Goal: Task Accomplishment & Management: Complete application form

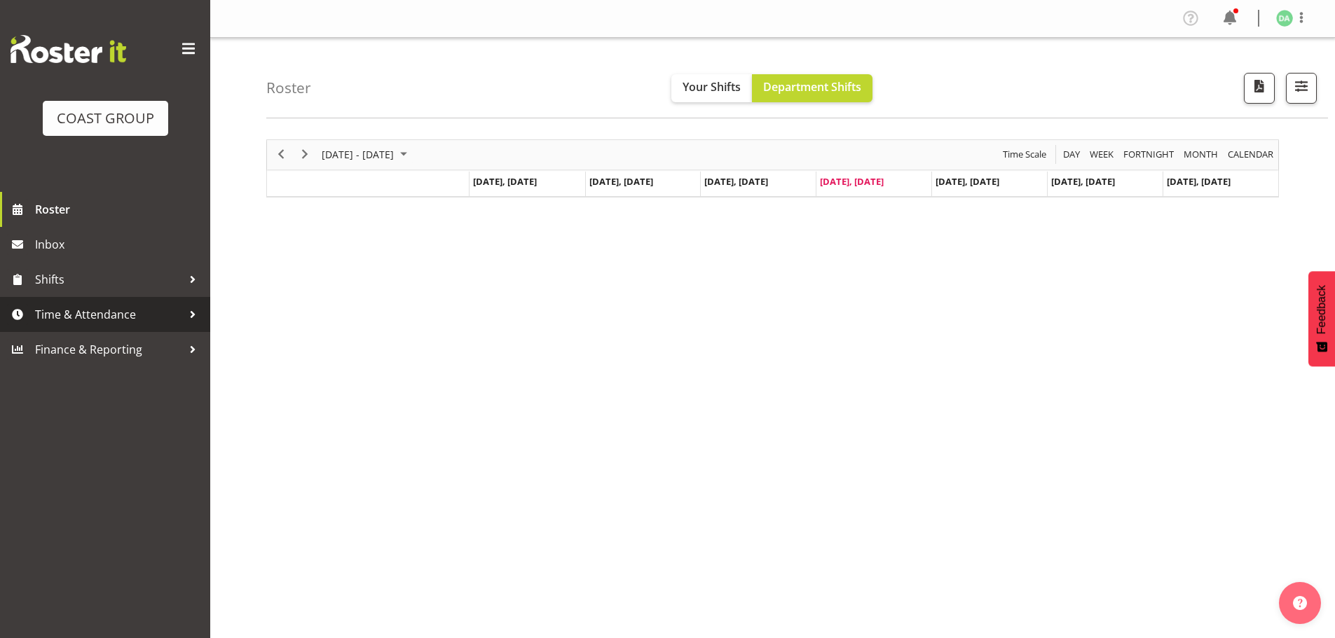
click at [145, 311] on span "Time & Attendance" at bounding box center [108, 314] width 147 height 21
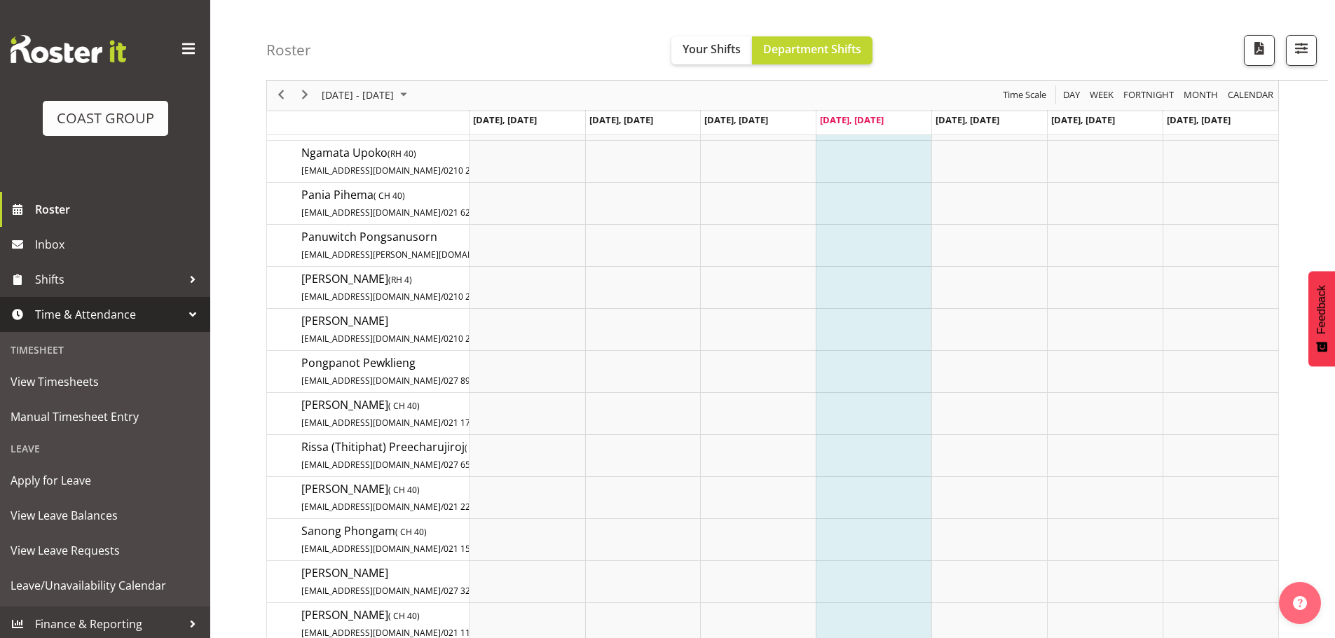
scroll to position [2382, 0]
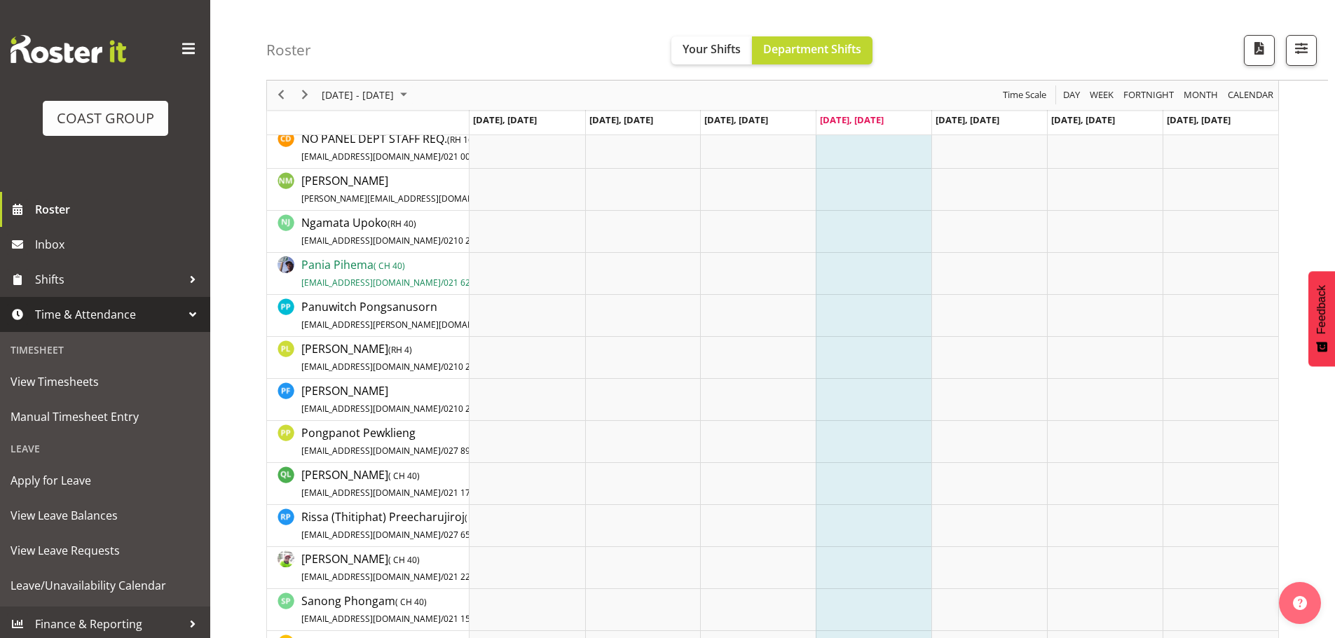
click at [347, 266] on span "Pania Pihema ( CH 40) [EMAIL_ADDRESS][DOMAIN_NAME] / 021 629 674" at bounding box center [396, 273] width 191 height 32
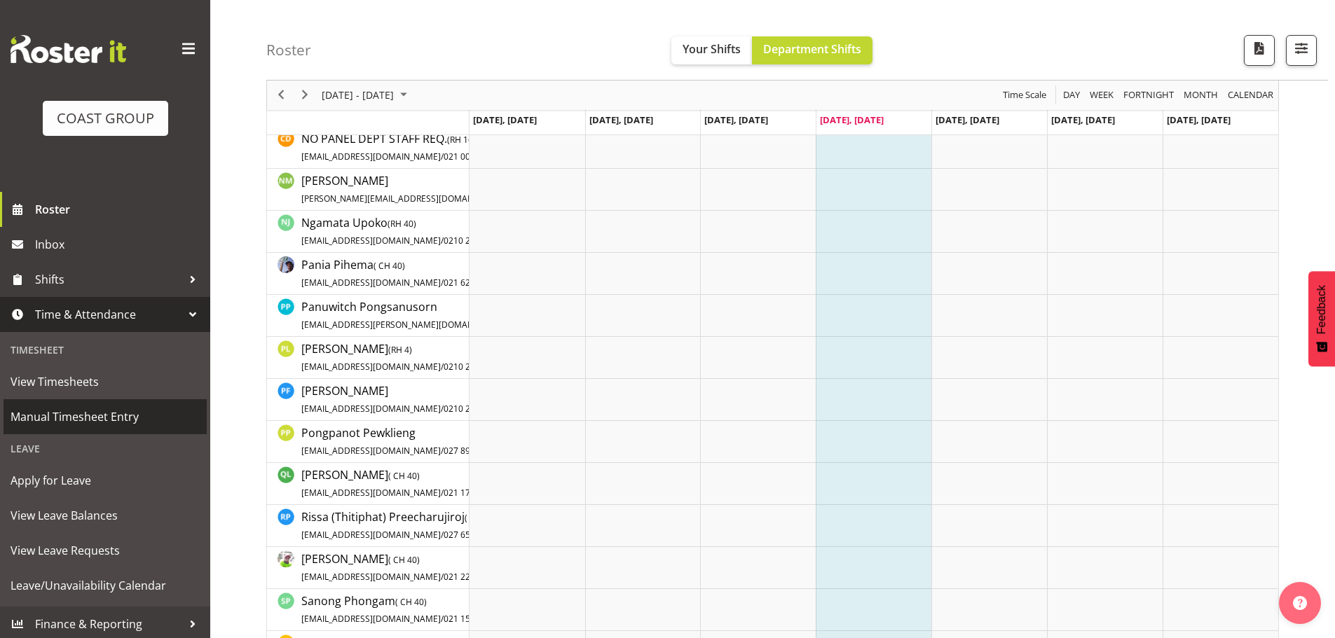
click at [97, 417] on span "Manual Timesheet Entry" at bounding box center [105, 416] width 189 height 21
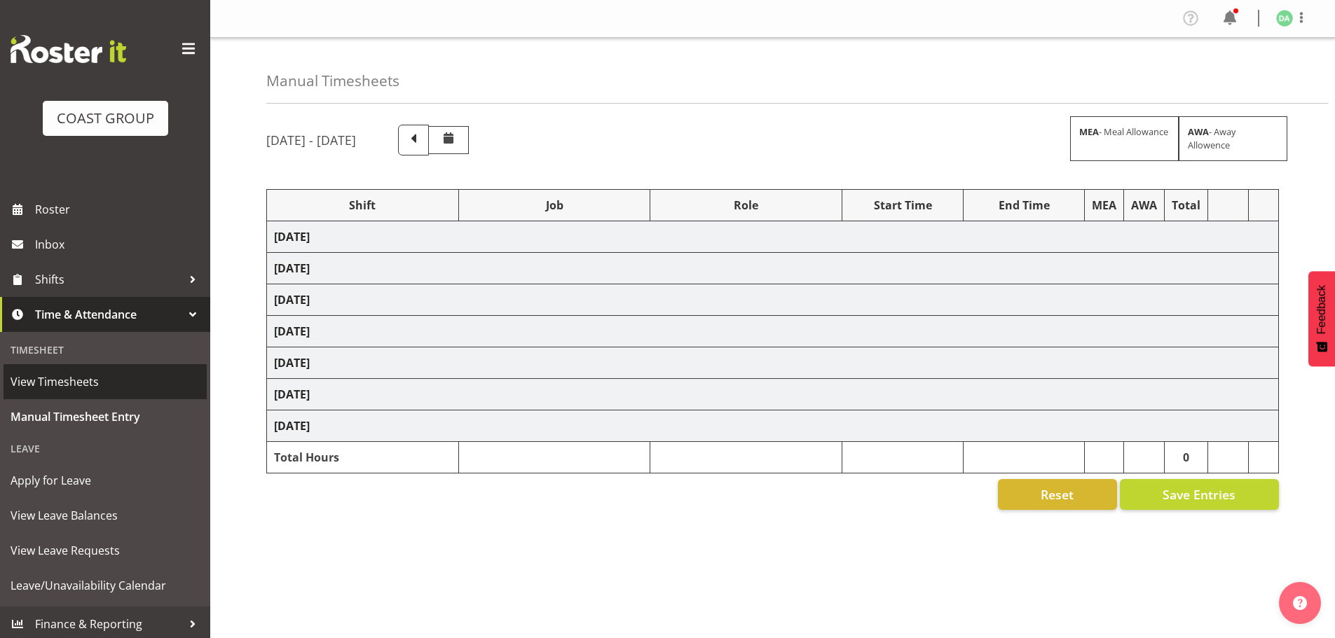
select select "9236"
select select "8457"
select select "8458"
select select "8727"
select select "8786"
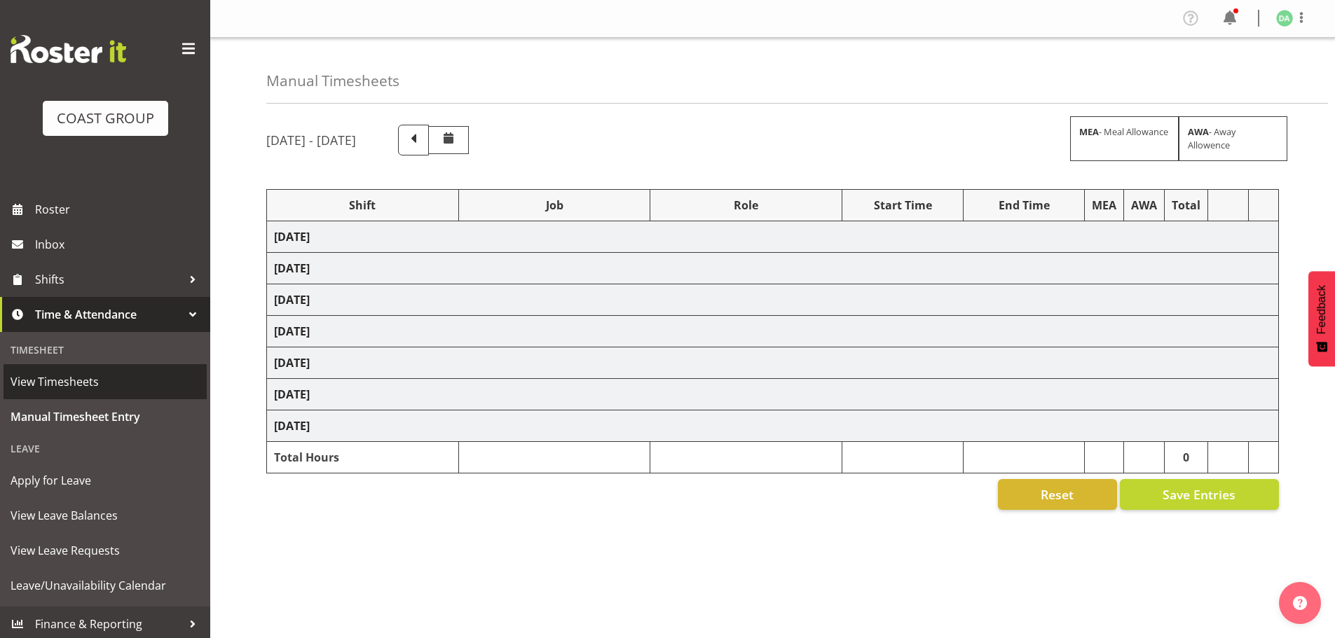
select select "9082"
select select "9023"
select select "8934"
select select "9735"
select select "8513"
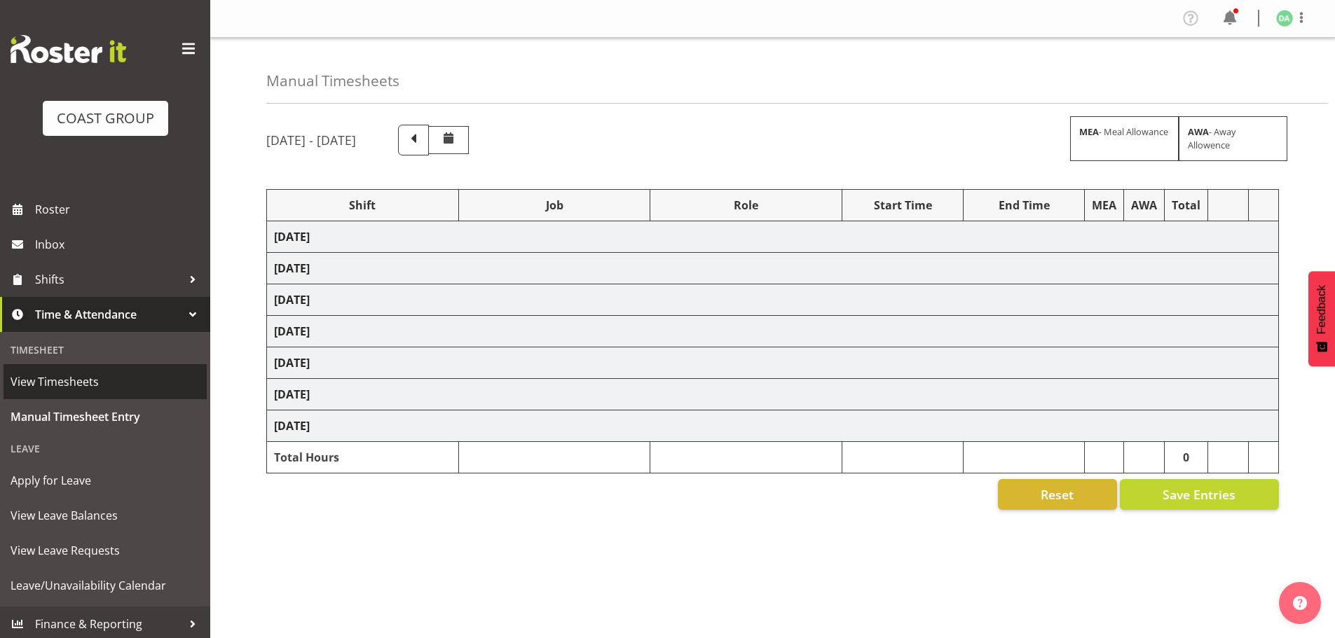
select select "10191"
select select "69"
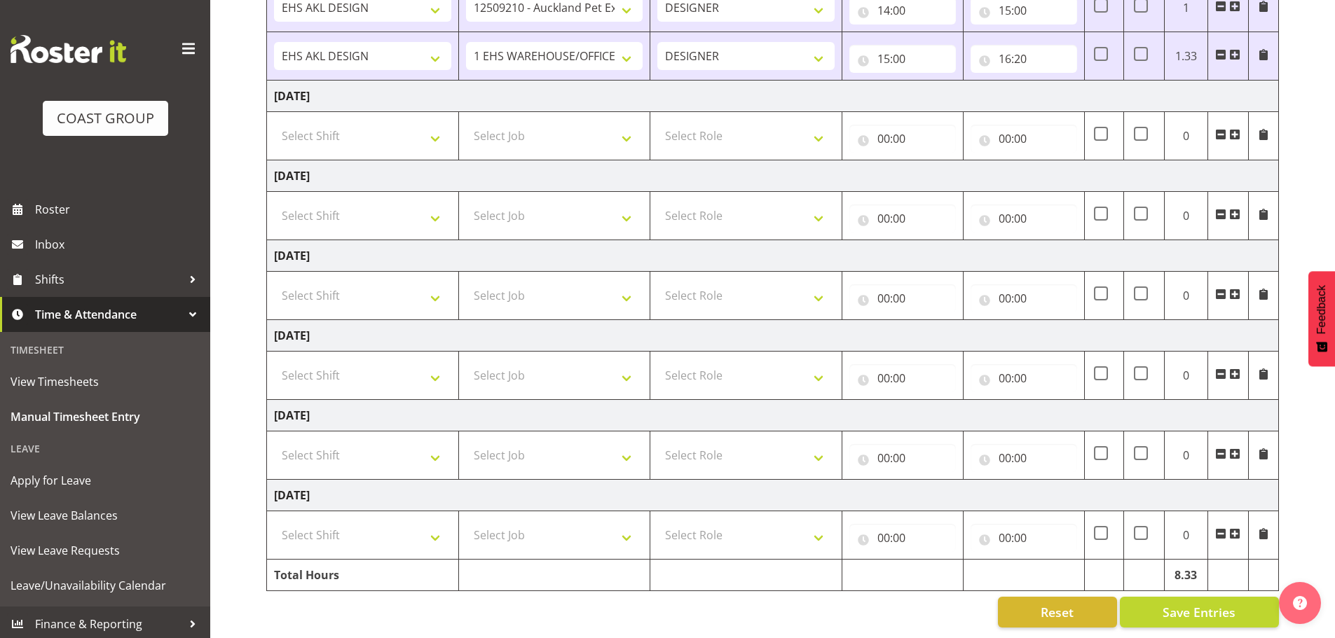
scroll to position [693, 0]
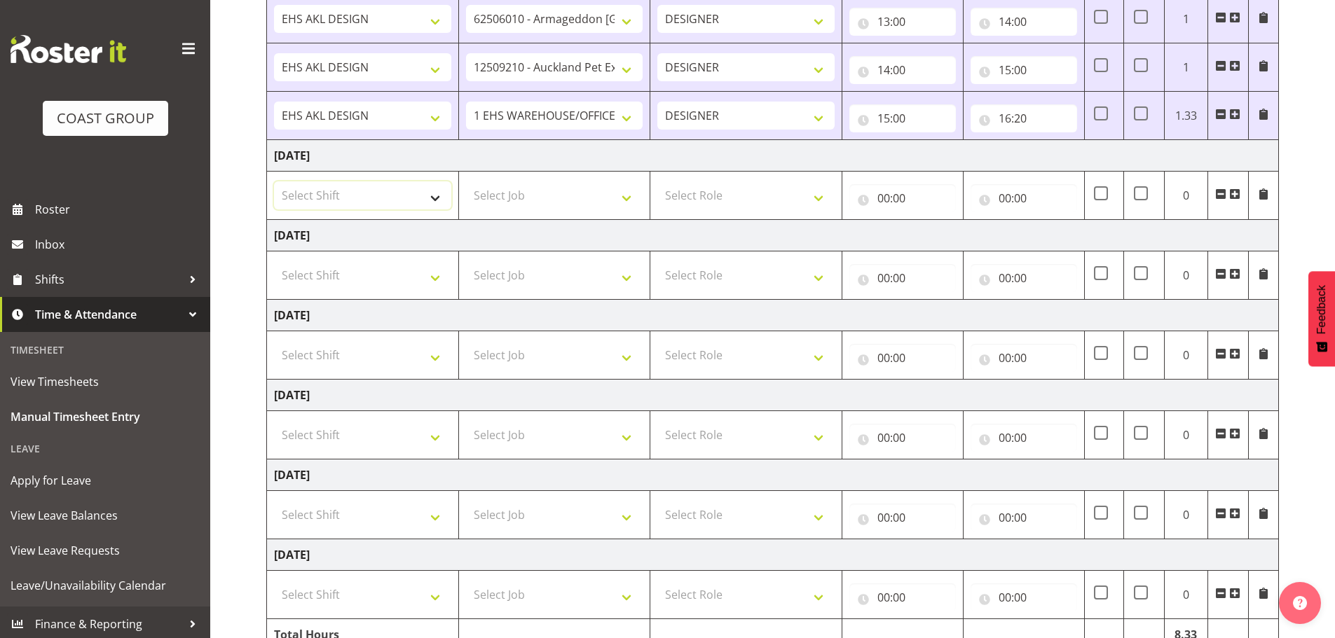
click at [377, 195] on select "Select Shift EHS AKL DESIGN" at bounding box center [362, 195] width 177 height 28
select select "1321"
click at [274, 181] on select "Select Shift EHS AKL DESIGN" at bounding box center [362, 195] width 177 height 28
click at [509, 192] on select "Select Job 1 Carlton Events 1 Carlton Hamilton 1 Carlton Wellington 1 EHS WAREH…" at bounding box center [554, 195] width 177 height 28
select select "69"
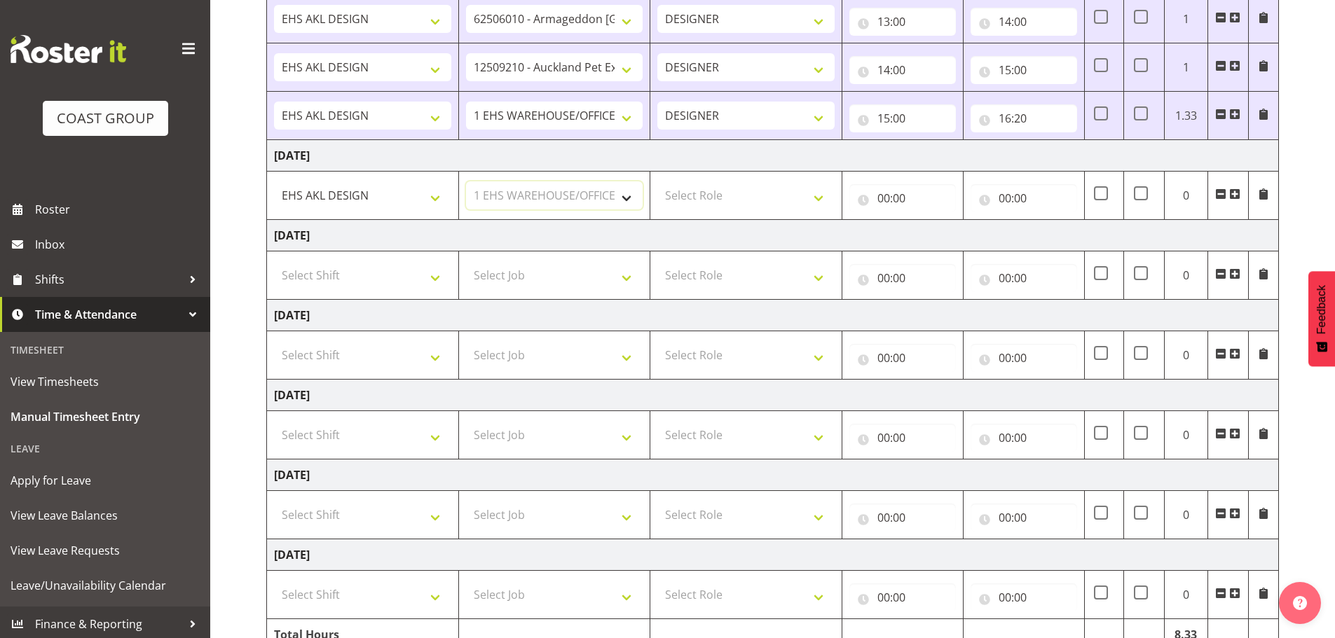
click at [466, 181] on select "Select Job 1 Carlton Events 1 Carlton Hamilton 1 Carlton Wellington 1 EHS WAREH…" at bounding box center [554, 195] width 177 height 28
click at [747, 198] on select "Select Role DESIGNER Designer" at bounding box center [745, 195] width 177 height 28
select select "215"
click at [657, 181] on select "Select Role DESIGNER Designer" at bounding box center [745, 195] width 177 height 28
click at [935, 185] on input "00:00" at bounding box center [902, 198] width 107 height 28
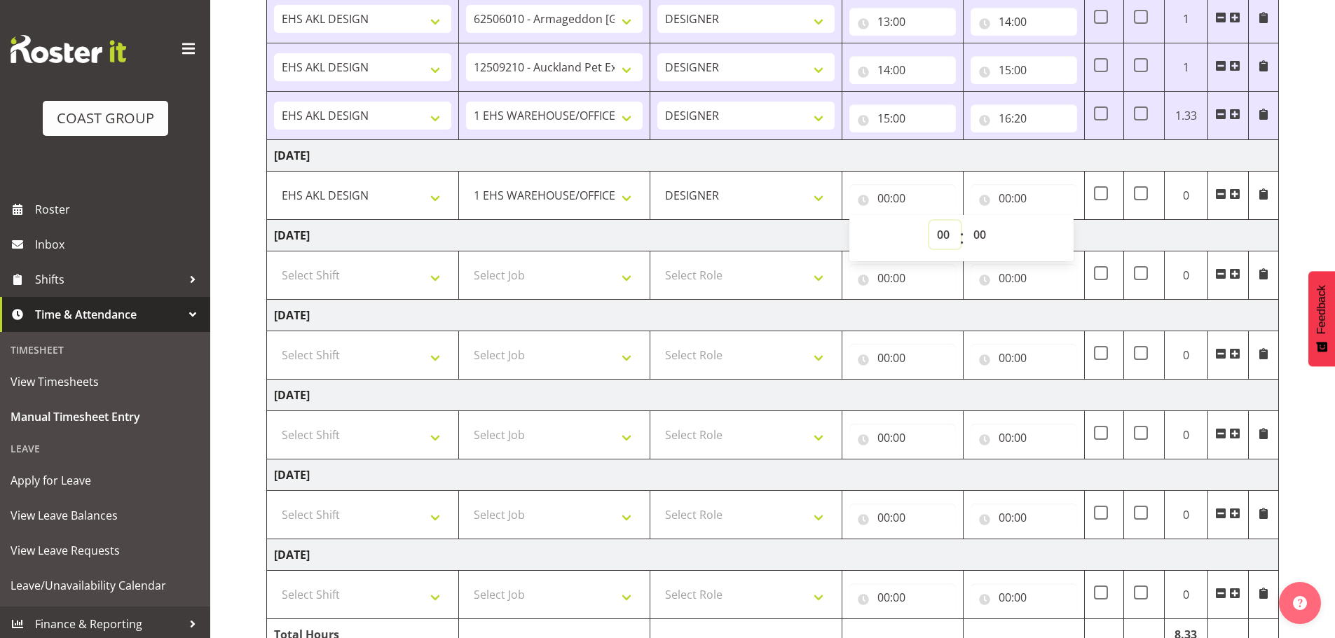
click at [930, 229] on select "00 01 02 03 04 05 06 07 08 09 10 11 12 13 14 15 16 17 18 19 20 21 22 23" at bounding box center [945, 235] width 32 height 28
select select "7"
click at [929, 221] on select "00 01 02 03 04 05 06 07 08 09 10 11 12 13 14 15 16 17 18 19 20 21 22 23" at bounding box center [945, 235] width 32 height 28
type input "07:00"
click at [980, 244] on select "00 01 02 03 04 05 06 07 08 09 10 11 12 13 14 15 16 17 18 19 20 21 22 23 24 25 2…" at bounding box center [982, 235] width 32 height 28
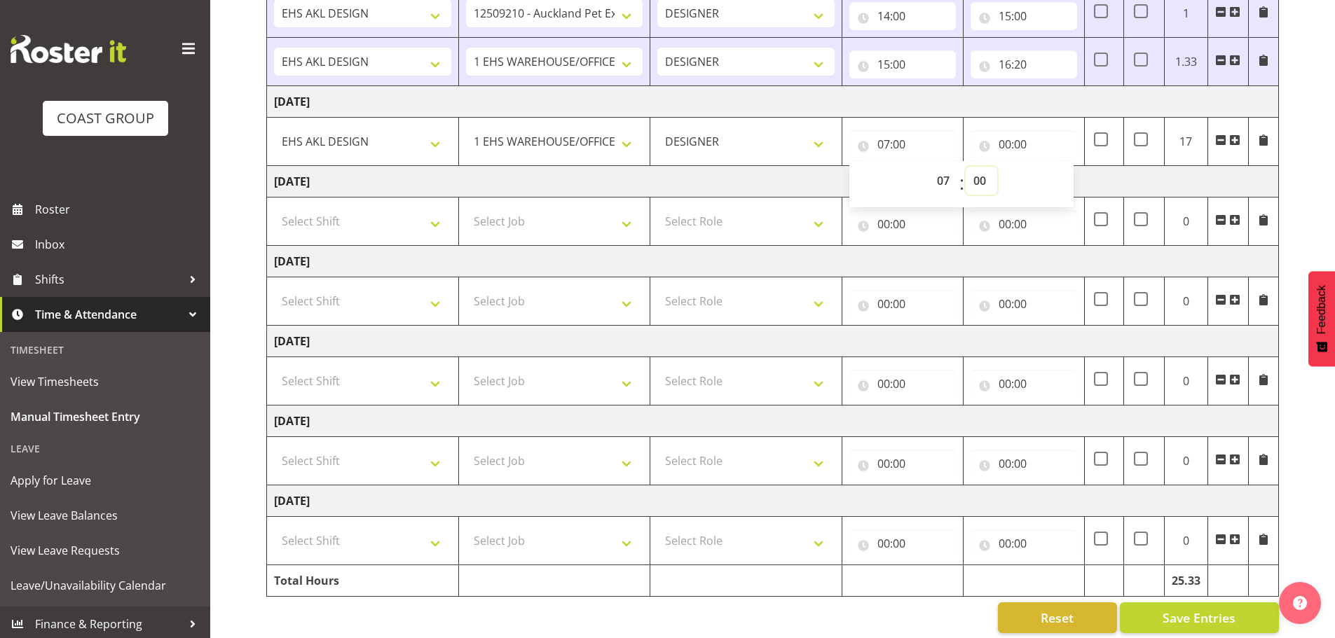
scroll to position [763, 0]
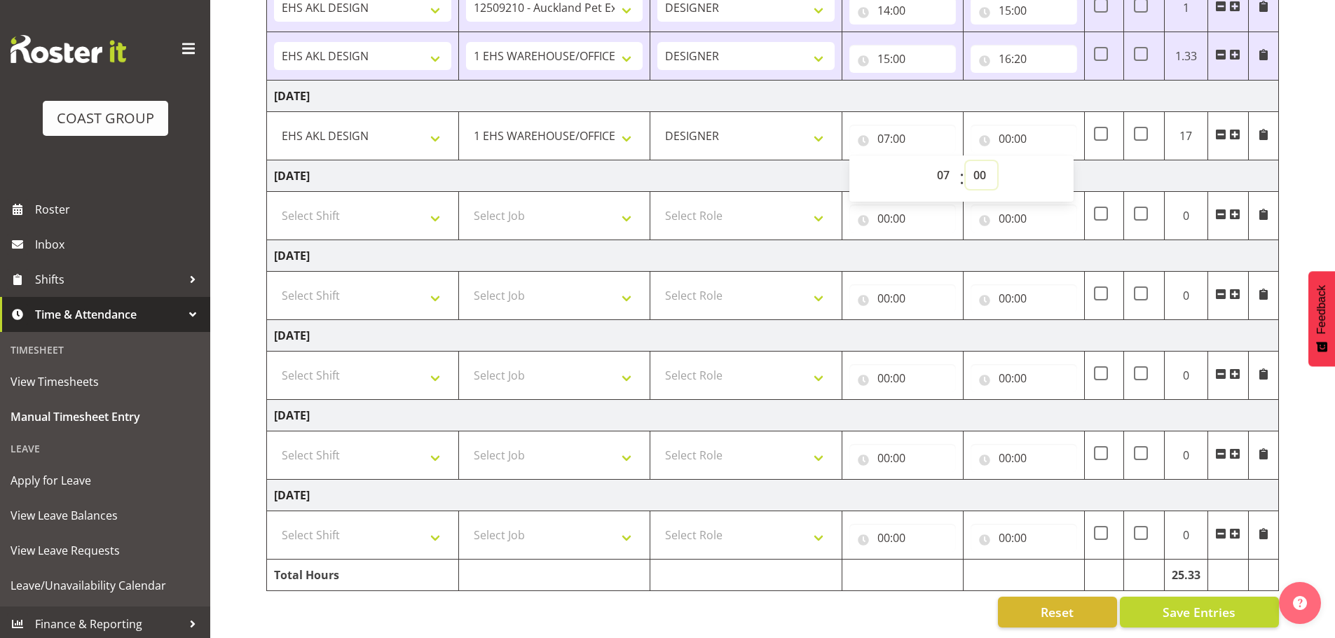
drag, startPoint x: 979, startPoint y: 166, endPoint x: 979, endPoint y: 177, distance: 10.5
click at [979, 165] on select "00 01 02 03 04 05 06 07 08 09 10 11 12 13 14 15 16 17 18 19 20 21 22 23 24 25 2…" at bounding box center [982, 175] width 32 height 28
select select "40"
click at [966, 161] on select "00 01 02 03 04 05 06 07 08 09 10 11 12 13 14 15 16 17 18 19 20 21 22 23 24 25 2…" at bounding box center [982, 175] width 32 height 28
type input "07:40"
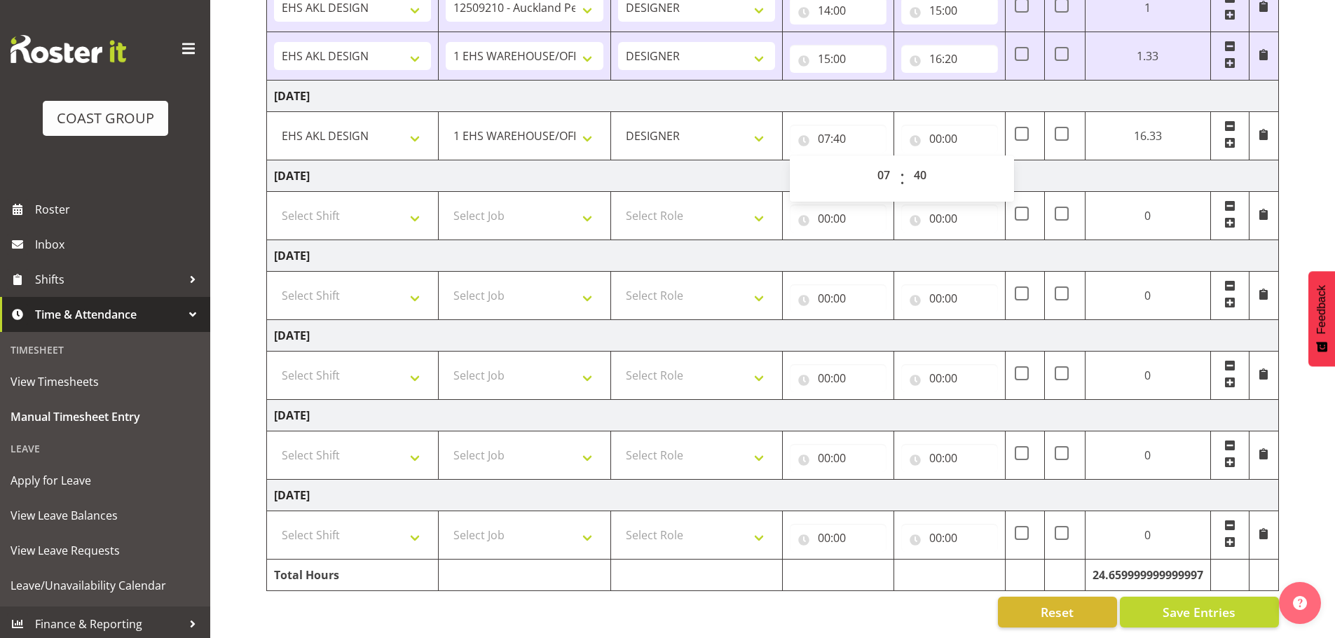
click at [959, 119] on div "00:00 00 01 02 03 04 05 06 07 08 09 10 11 12 13 14 15 16 17 18 19 20 21 22 23 :…" at bounding box center [949, 136] width 97 height 34
click at [955, 125] on input "00:00" at bounding box center [949, 139] width 97 height 28
click at [996, 164] on select "00 01 02 03 04 05 06 07 08 09 10 11 12 13 14 15 16 17 18 19 20 21 22 23" at bounding box center [997, 175] width 32 height 28
select select "8"
click at [1012, 161] on select "00 01 02 03 04 05 06 07 08 09 10 11 12 13 14 15 16 17 18 19 20 21 22 23" at bounding box center [997, 175] width 32 height 28
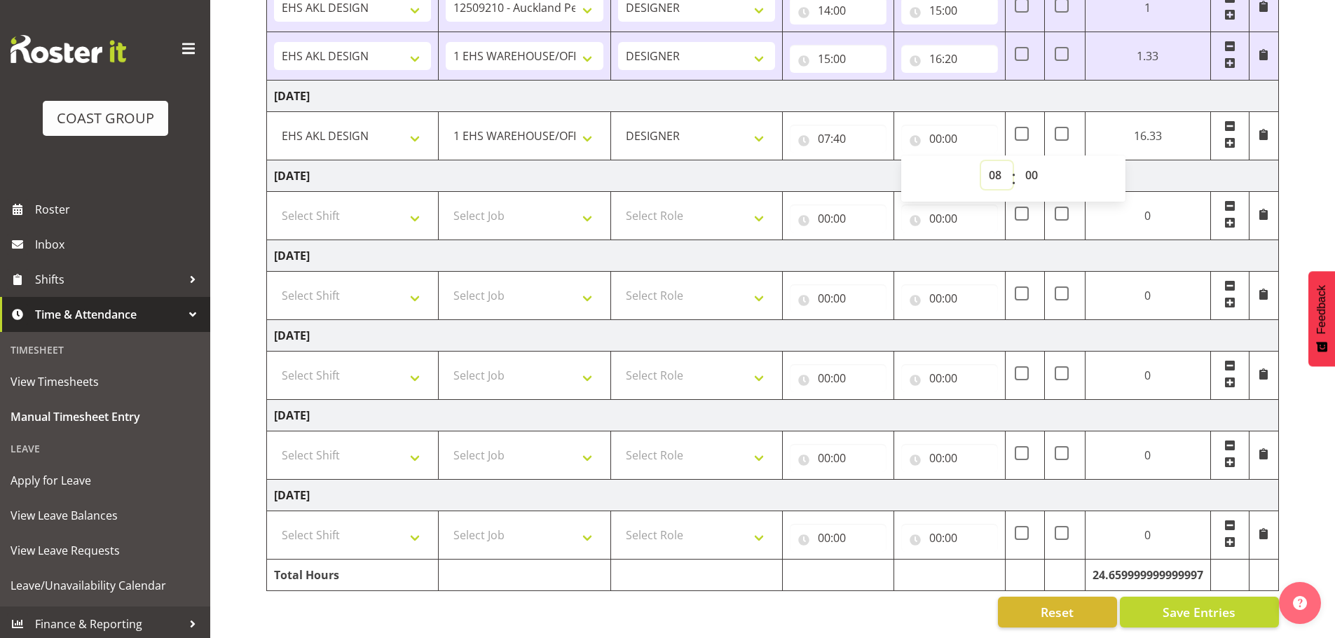
type input "08:00"
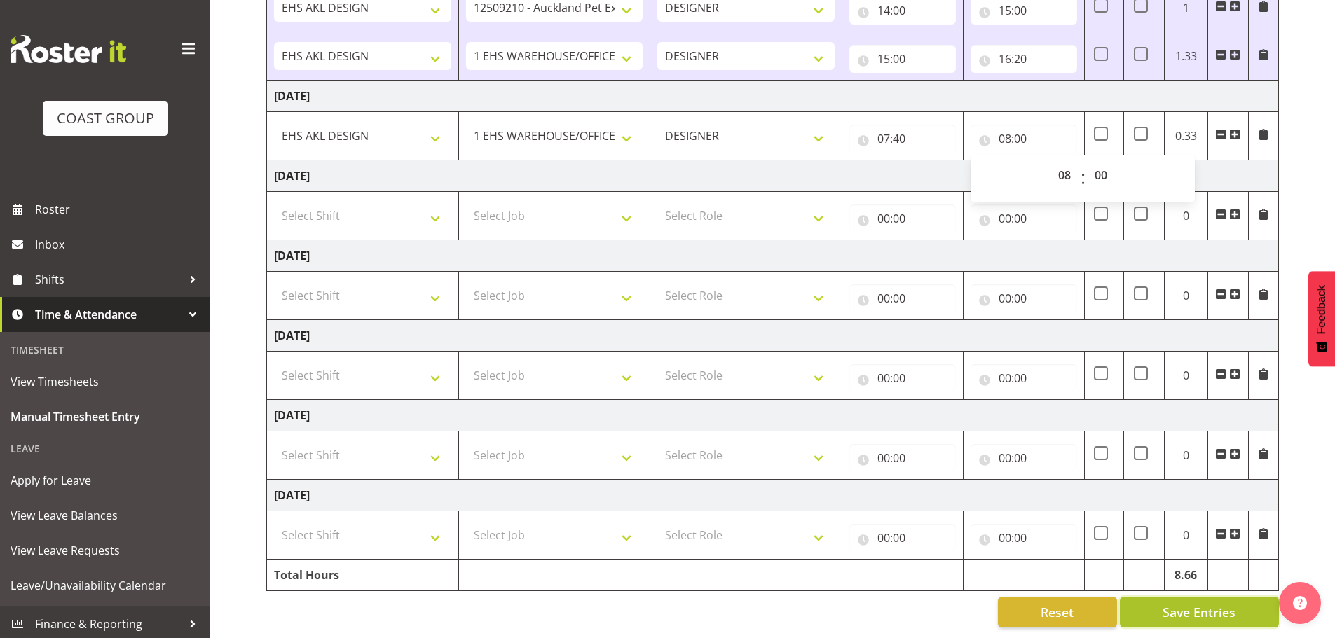
click at [1206, 608] on span "Save Entries" at bounding box center [1198, 612] width 73 height 18
